Goal: Use online tool/utility: Utilize a website feature to perform a specific function

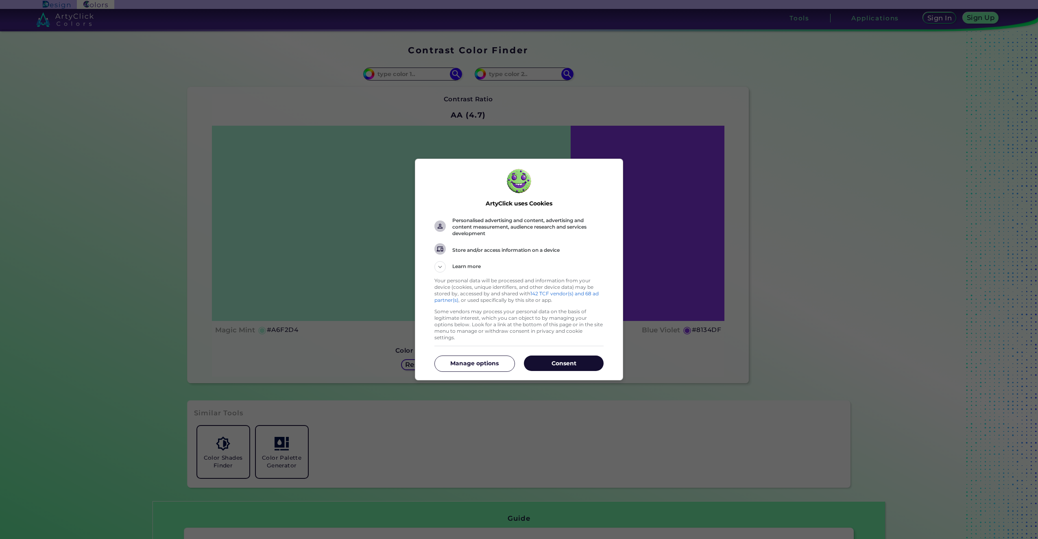
click at [542, 363] on p "Consent" at bounding box center [564, 363] width 80 height 8
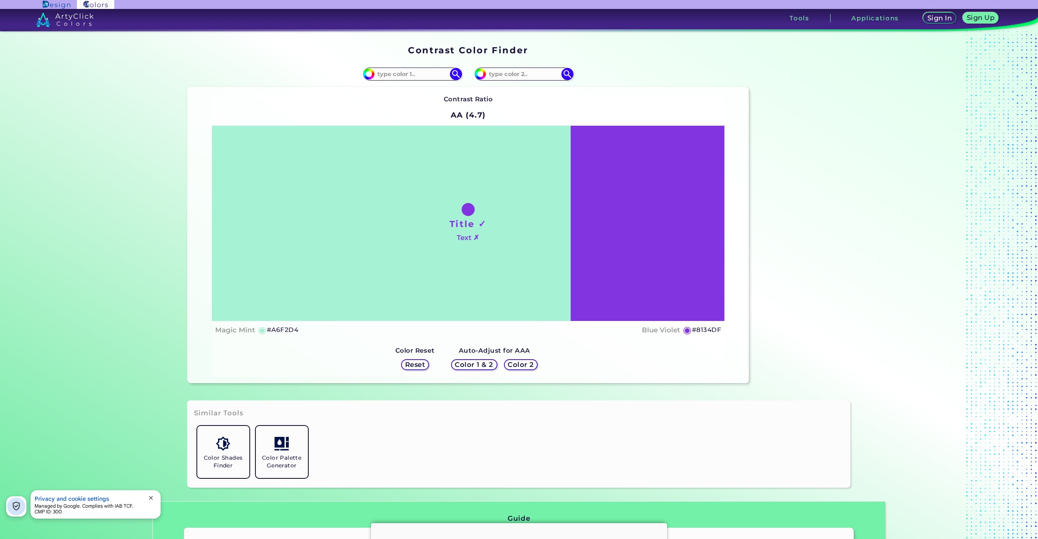
click at [290, 329] on h5 "#A6F2D4" at bounding box center [282, 330] width 31 height 11
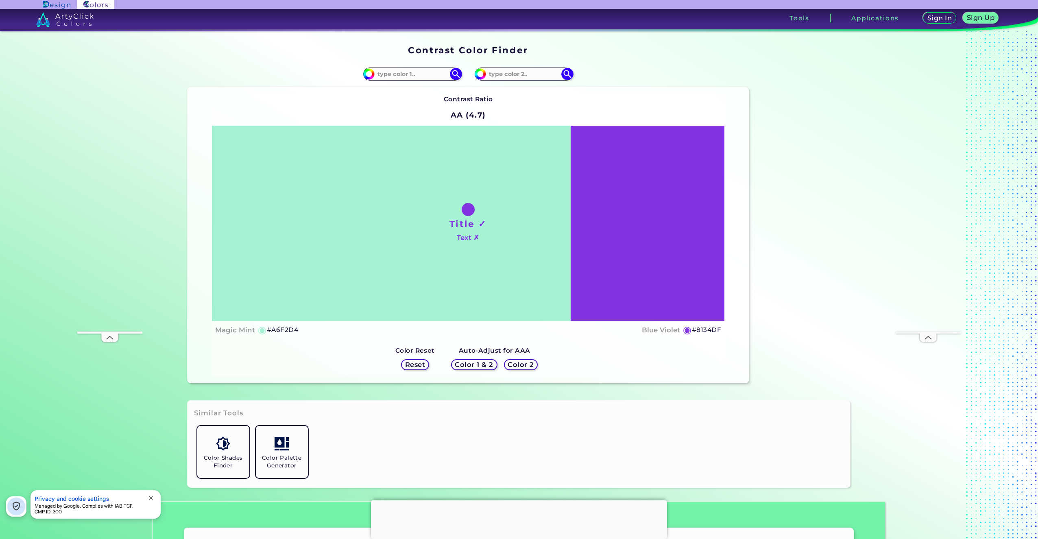
click at [457, 94] on h5 "Contrast Ratio" at bounding box center [468, 99] width 49 height 11
click at [401, 73] on input at bounding box center [413, 73] width 76 height 11
type input "#b0886d"
type input "#B0886D"
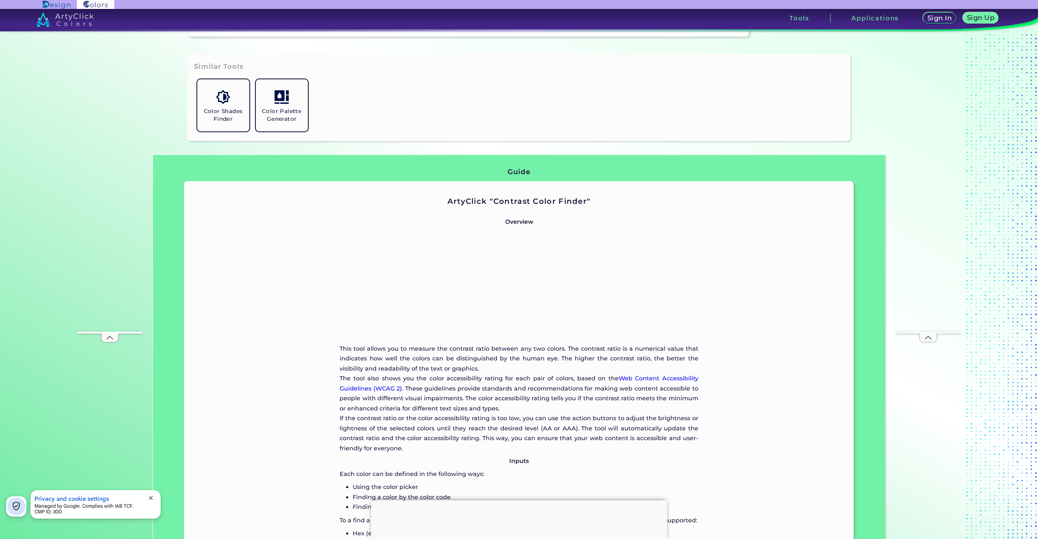
scroll to position [146, 0]
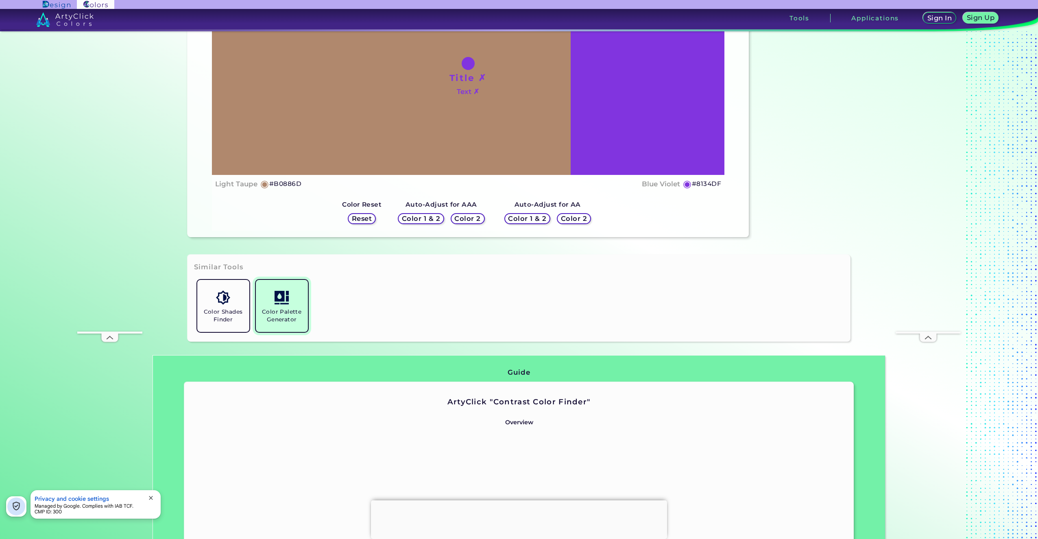
click at [276, 306] on link "Color Palette Generator" at bounding box center [282, 306] width 59 height 59
